Goal: Find specific page/section: Find specific page/section

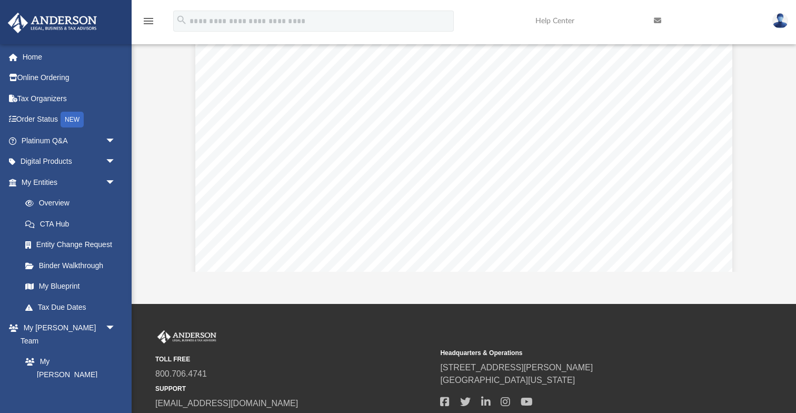
scroll to position [4501, 0]
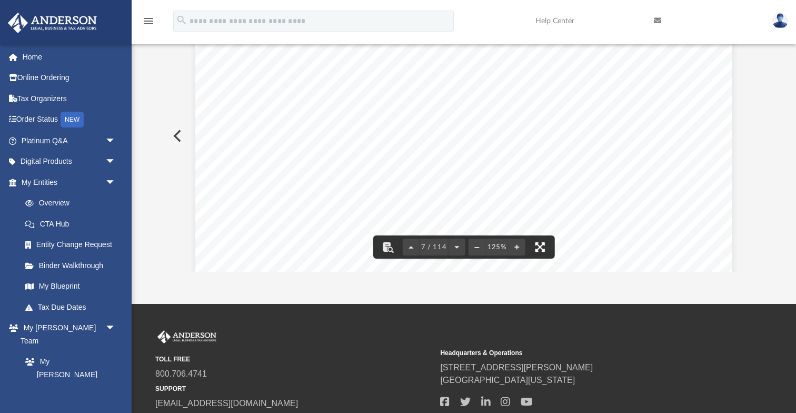
click at [538, 245] on button "File preview" at bounding box center [539, 246] width 23 height 23
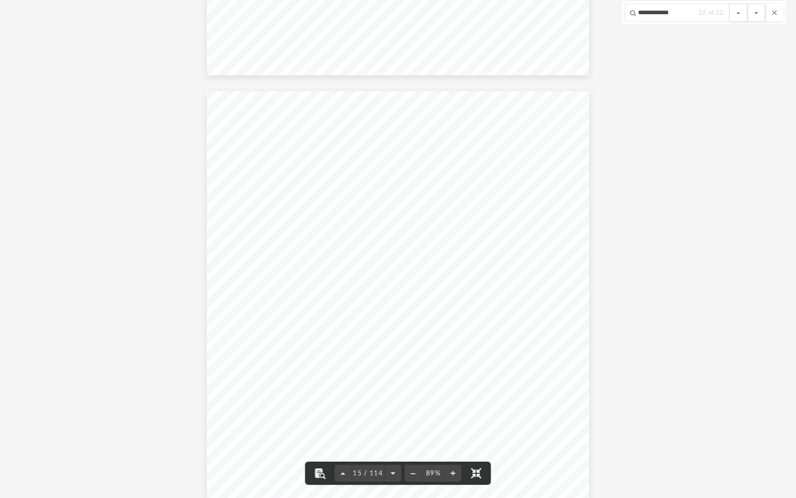
scroll to position [7195, 0]
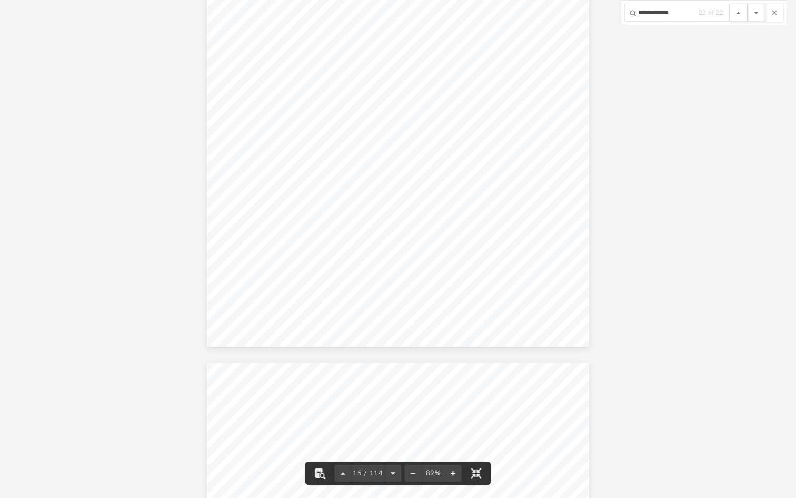
click at [451, 412] on button "File preview" at bounding box center [453, 472] width 17 height 23
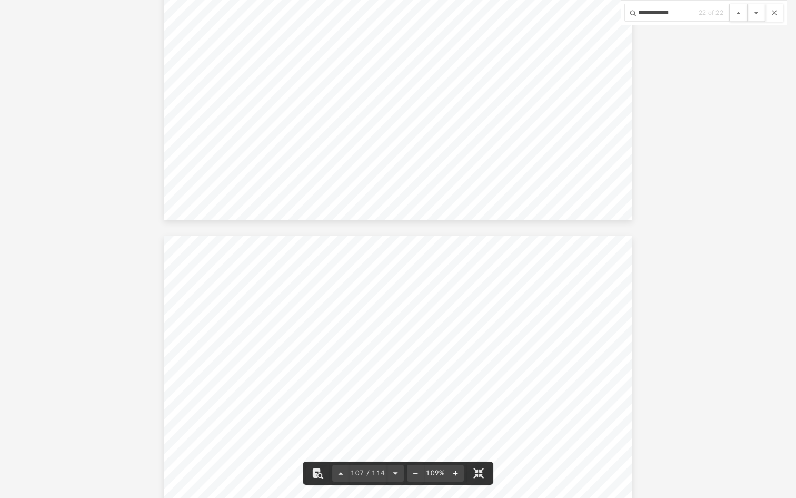
scroll to position [61504, 0]
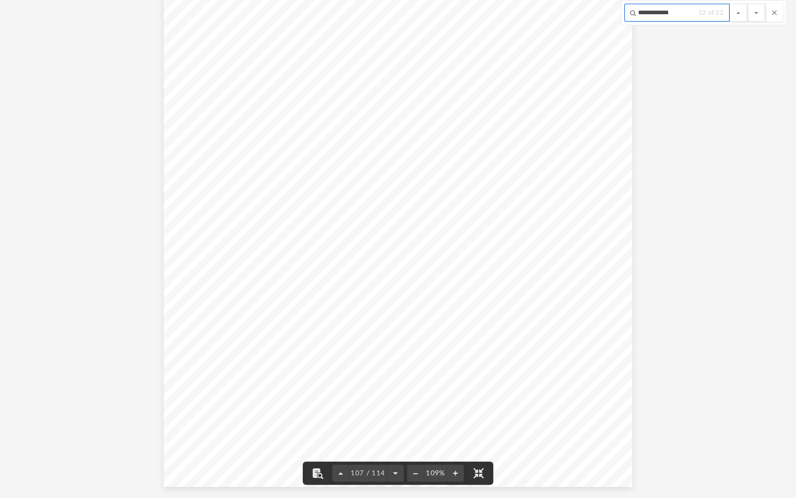
click at [692, 16] on input "**********" at bounding box center [677, 13] width 105 height 18
click at [748, 4] on button "File preview" at bounding box center [757, 13] width 18 height 18
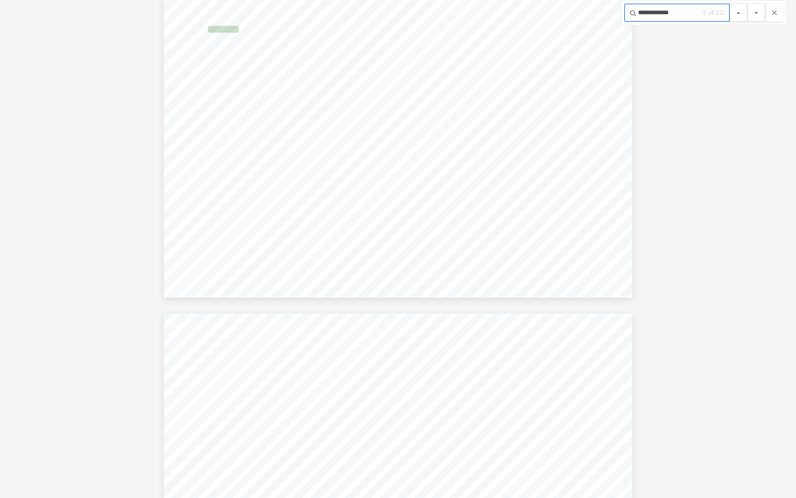
click at [748, 4] on button "File preview" at bounding box center [757, 13] width 18 height 18
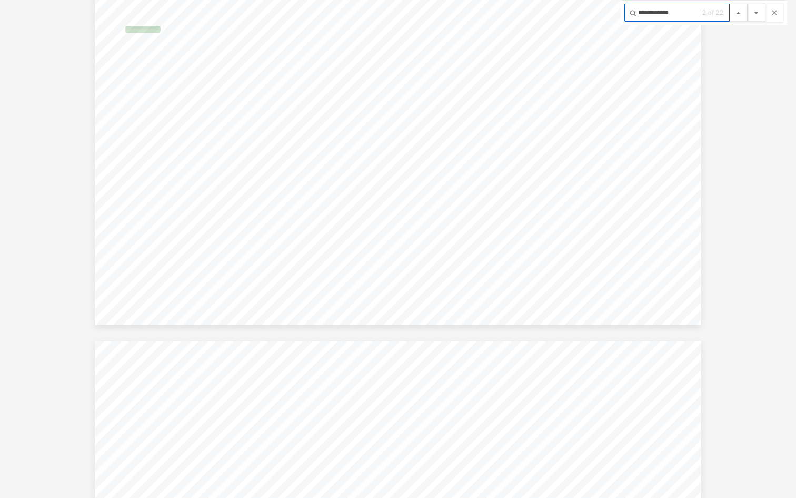
click at [748, 4] on button "File preview" at bounding box center [757, 13] width 18 height 18
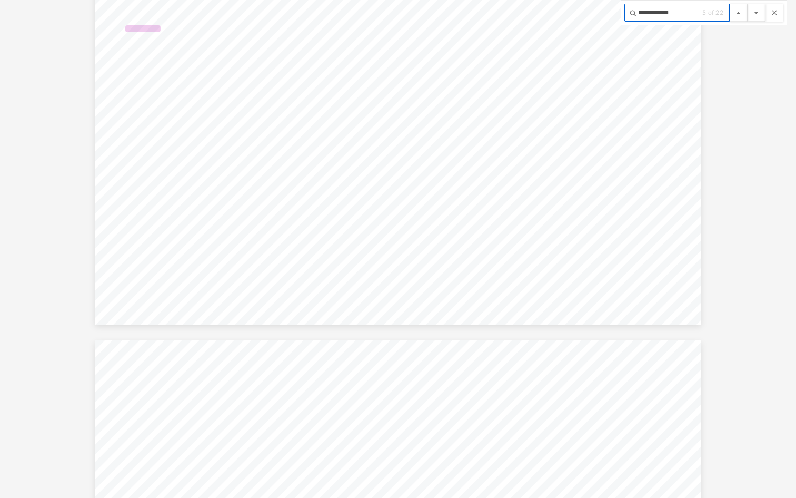
scroll to position [21301, 0]
click at [748, 4] on button "File preview" at bounding box center [757, 13] width 18 height 18
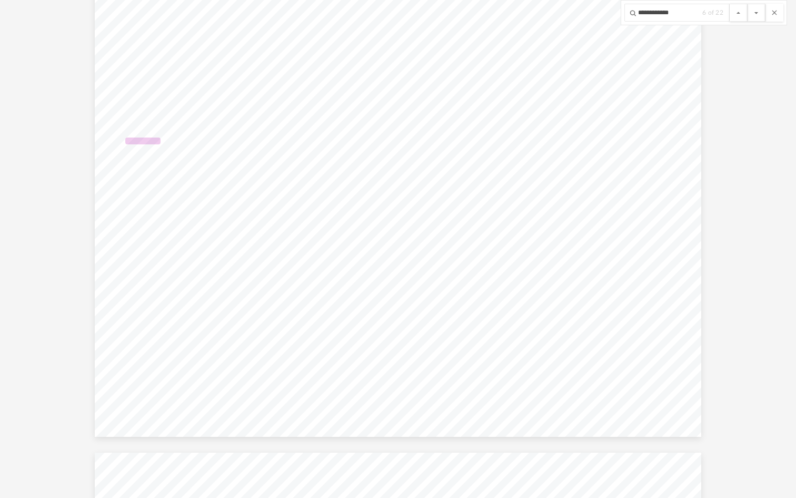
scroll to position [23120, 0]
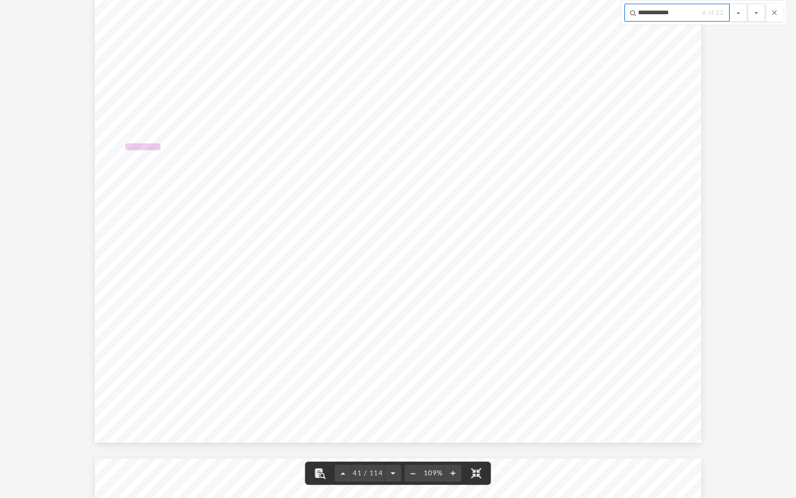
click at [691, 14] on input "**********" at bounding box center [677, 13] width 105 height 18
click at [748, 4] on button "File preview" at bounding box center [757, 13] width 18 height 18
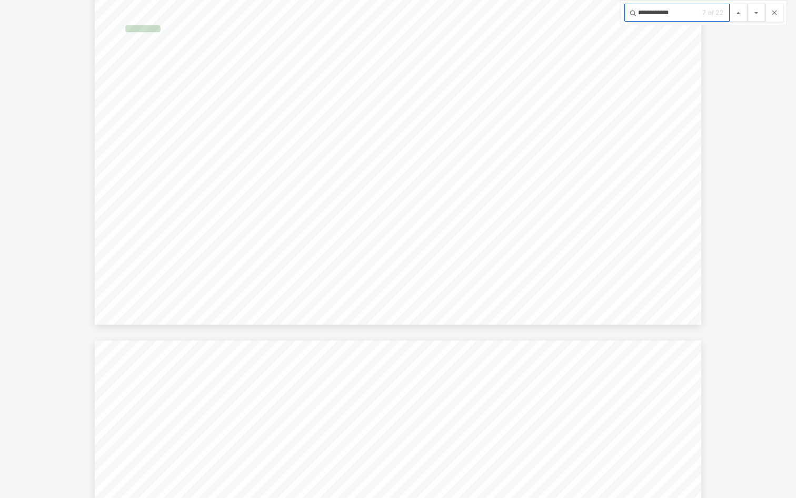
click at [748, 4] on button "File preview" at bounding box center [757, 13] width 18 height 18
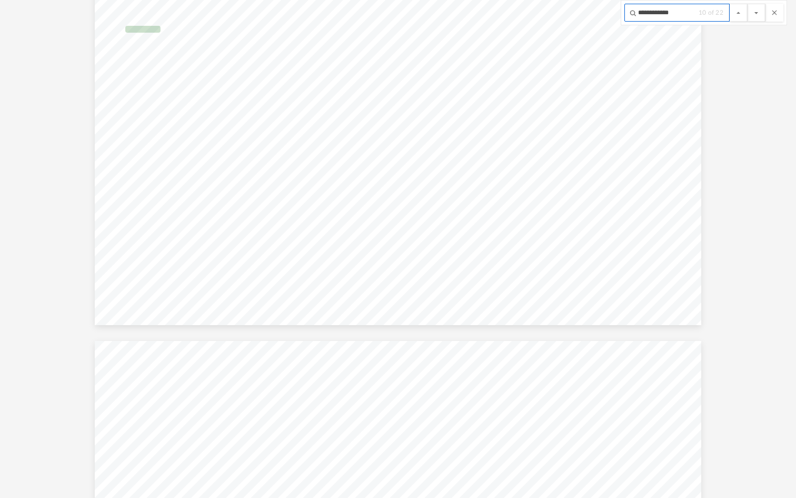
click at [748, 4] on button "File preview" at bounding box center [757, 13] width 18 height 18
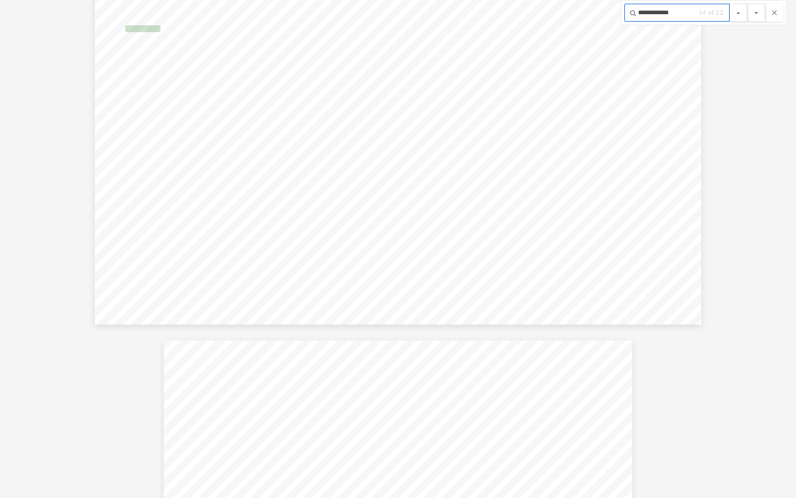
click at [748, 4] on button "File preview" at bounding box center [757, 13] width 18 height 18
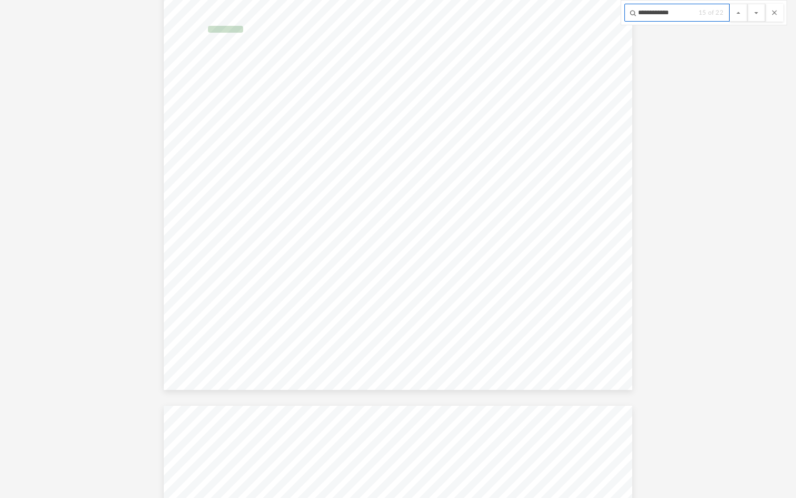
click at [748, 4] on button "File preview" at bounding box center [757, 13] width 18 height 18
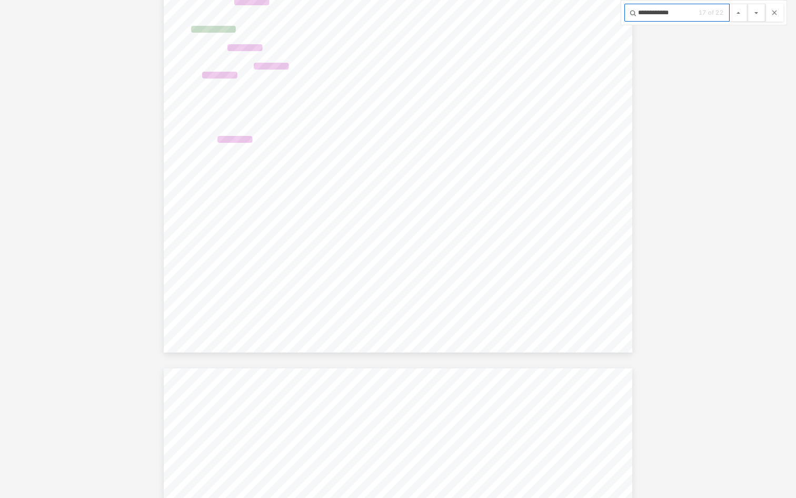
click at [748, 4] on button "File preview" at bounding box center [757, 13] width 18 height 18
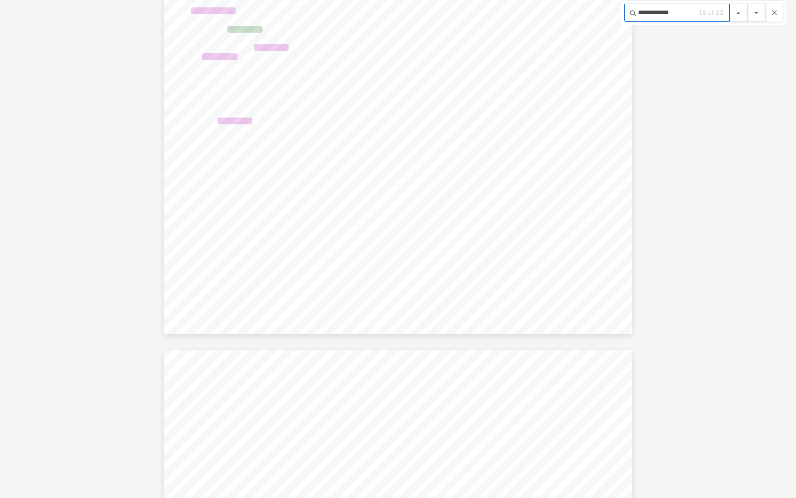
click at [748, 4] on button "File preview" at bounding box center [757, 13] width 18 height 18
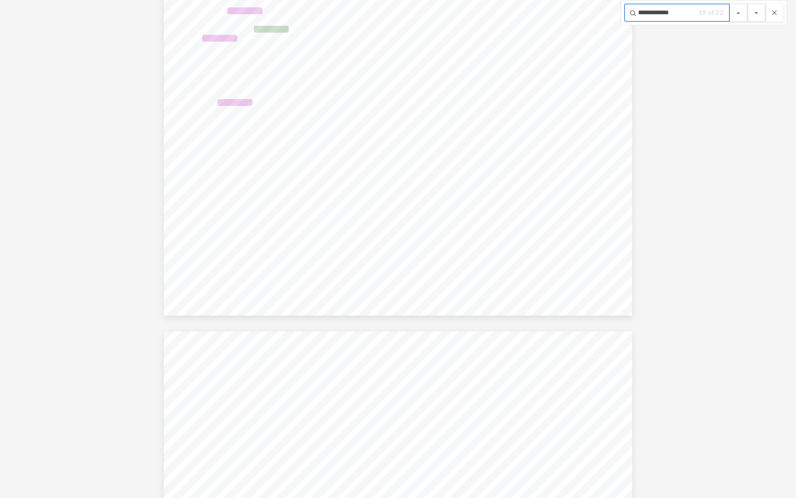
click at [748, 4] on button "File preview" at bounding box center [757, 13] width 18 height 18
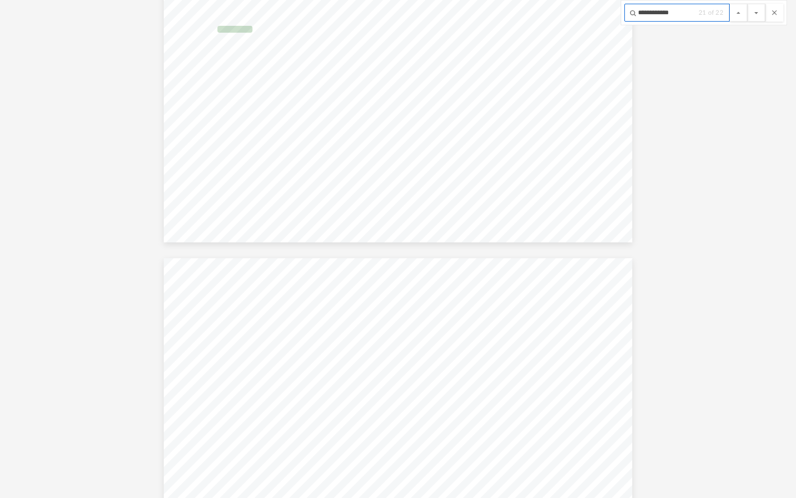
click at [748, 4] on button "File preview" at bounding box center [757, 13] width 18 height 18
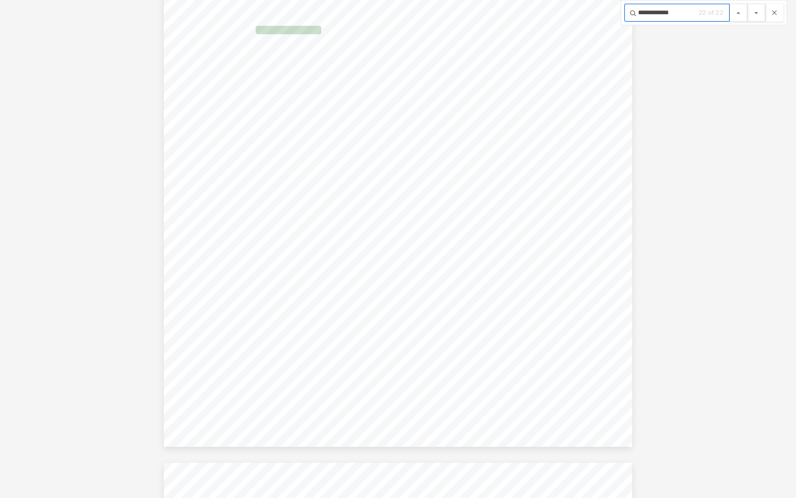
click at [748, 4] on button "File preview" at bounding box center [757, 13] width 18 height 18
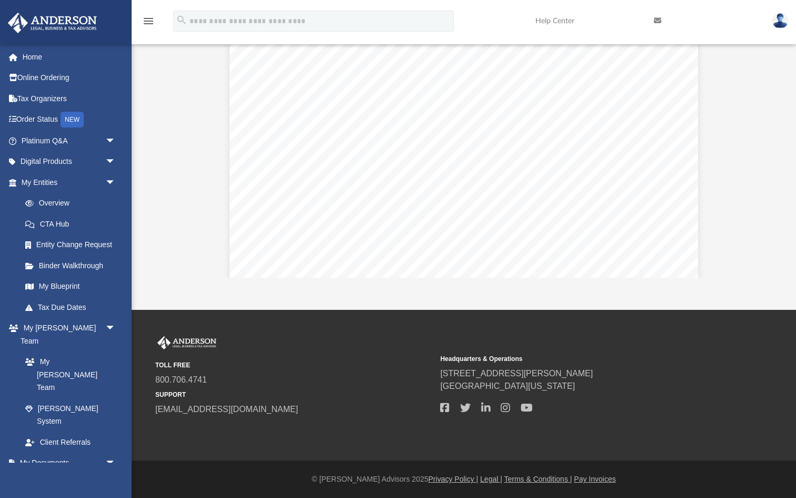
scroll to position [31570, 0]
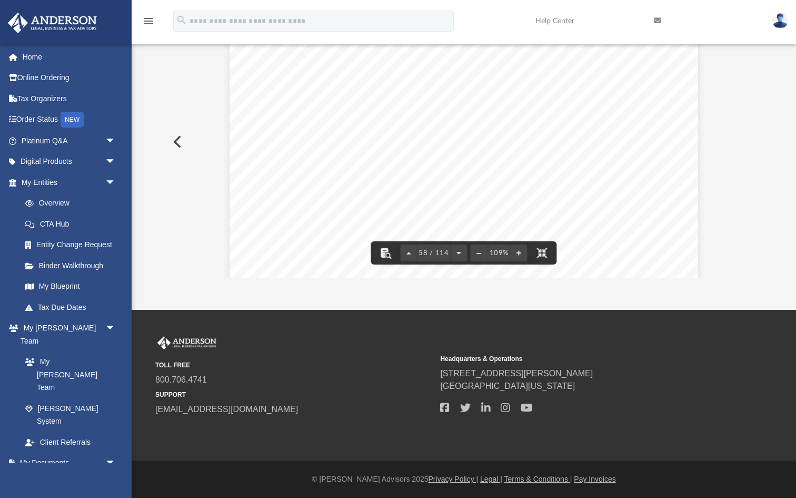
click at [677, 16] on input "**********" at bounding box center [643, 18] width 105 height 18
type input "****"
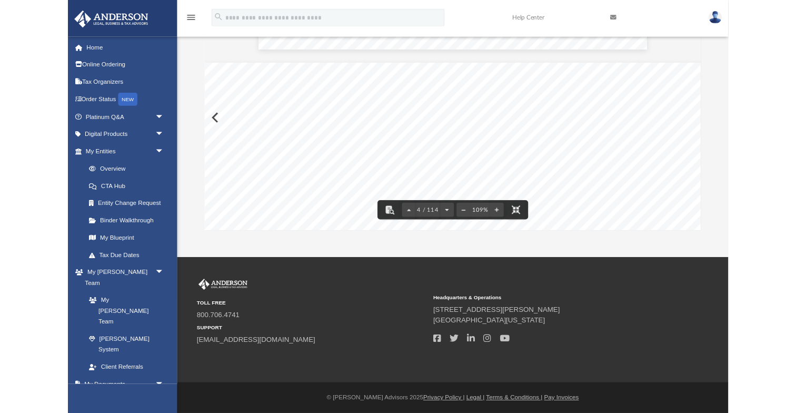
scroll to position [1720, 0]
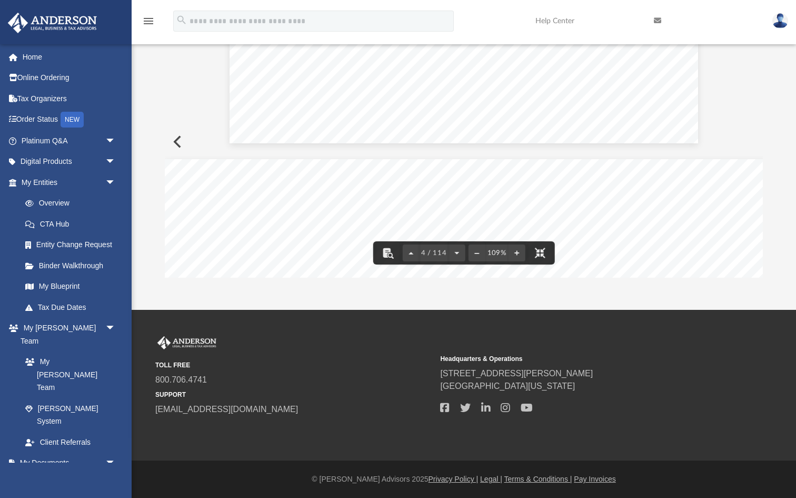
click at [754, 22] on div "**** 1 of 7" at bounding box center [671, 18] width 166 height 25
click at [750, 17] on button "File preview" at bounding box center [741, 18] width 18 height 18
